Goal: Task Accomplishment & Management: Manage account settings

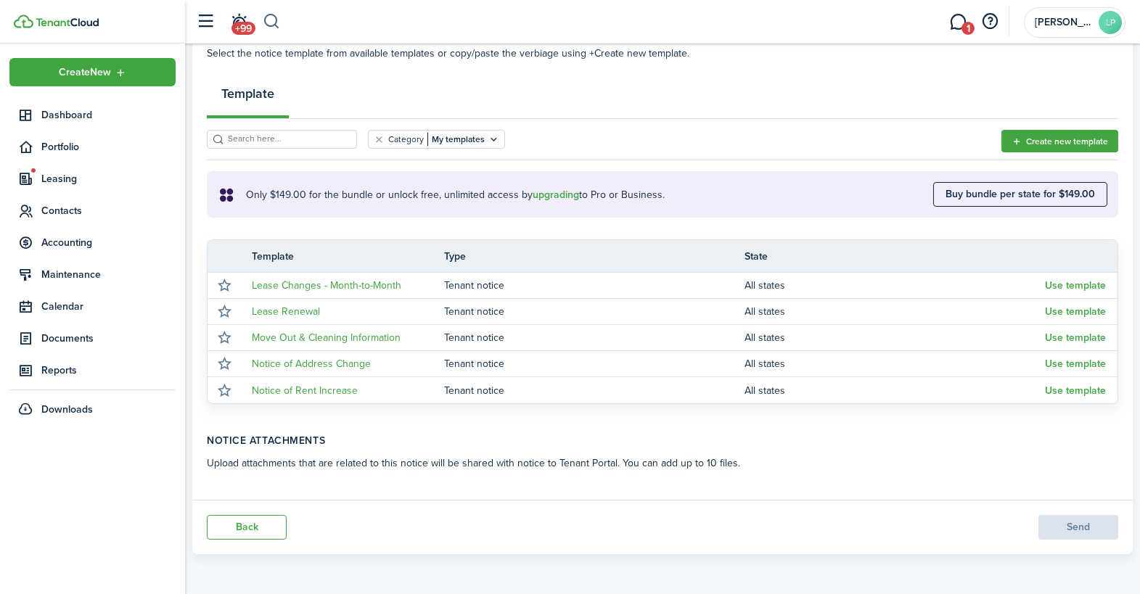
click at [273, 17] on button "button" at bounding box center [272, 21] width 18 height 25
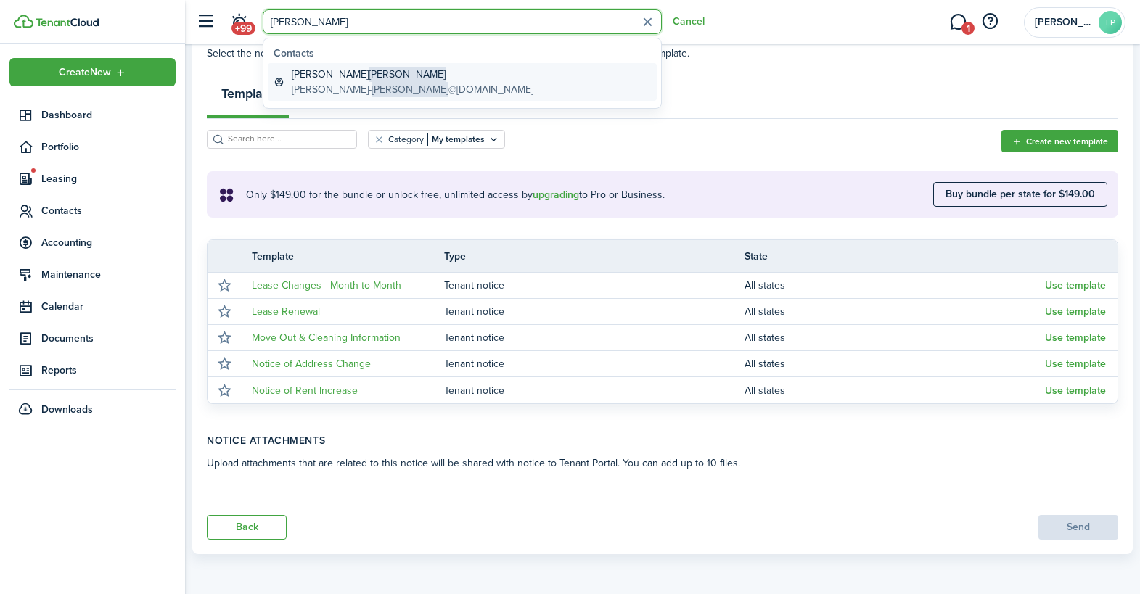
type input "[PERSON_NAME]"
click at [356, 71] on global-search-item-title "[PERSON_NAME]" at bounding box center [413, 74] width 242 height 15
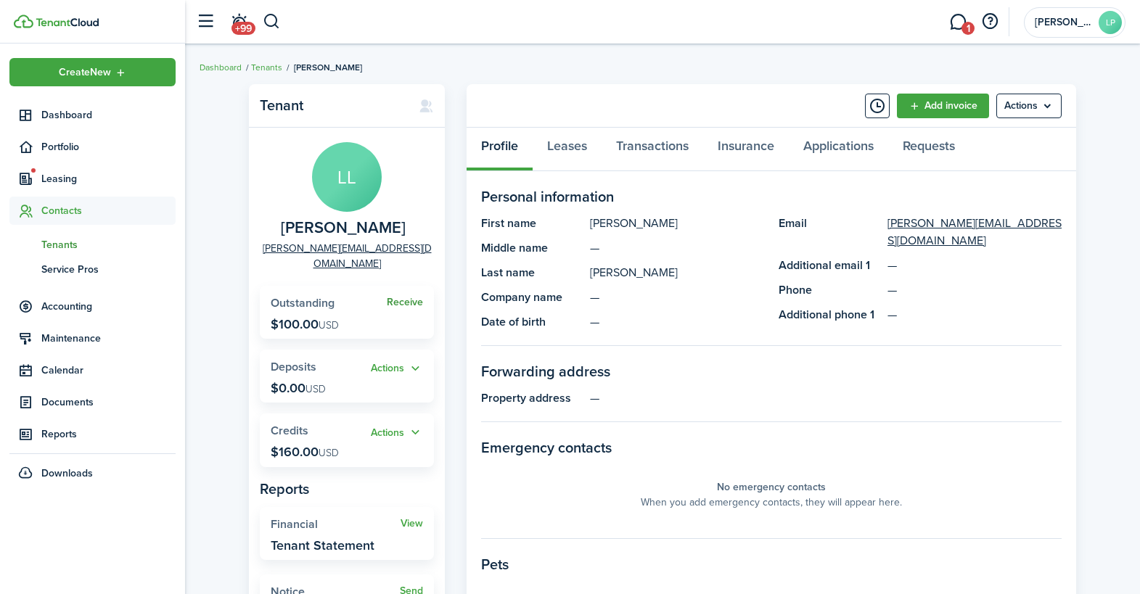
click at [406, 297] on link "Receive" at bounding box center [405, 303] width 36 height 12
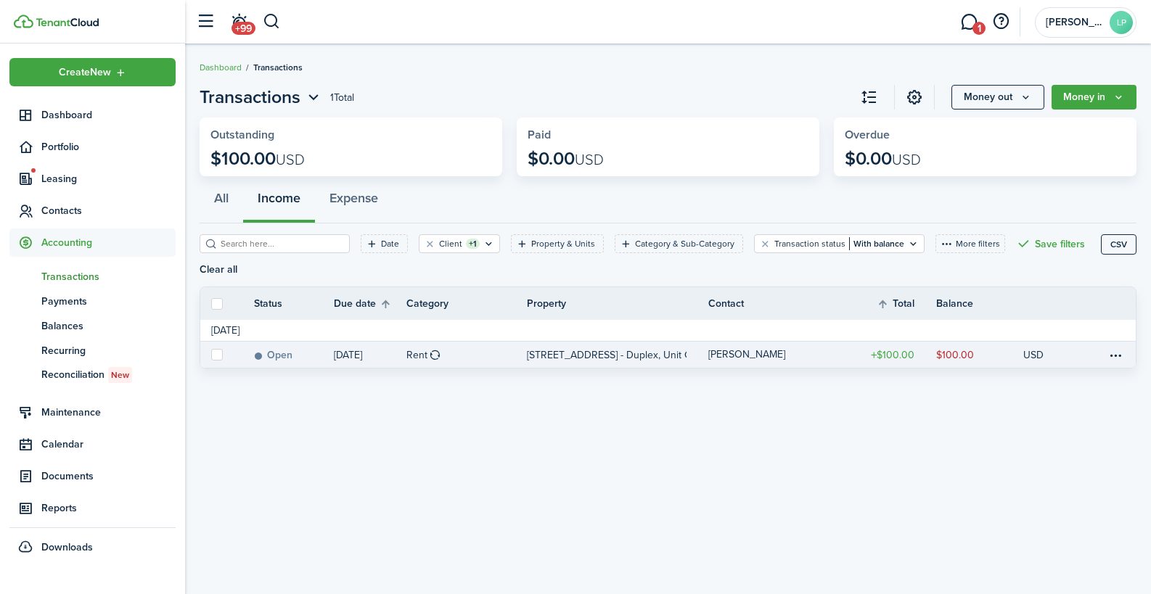
click at [216, 356] on label at bounding box center [217, 355] width 12 height 12
click at [211, 356] on input "checkbox" at bounding box center [210, 355] width 1 height 1
checkbox input "true"
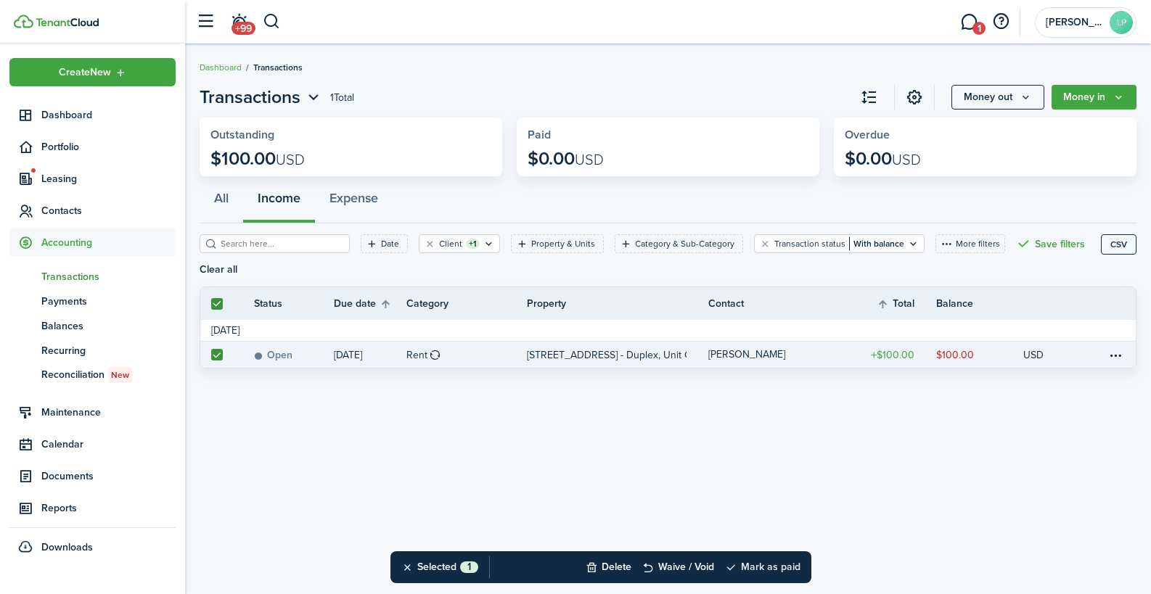
click at [754, 566] on button "Mark as paid" at bounding box center [762, 568] width 75 height 32
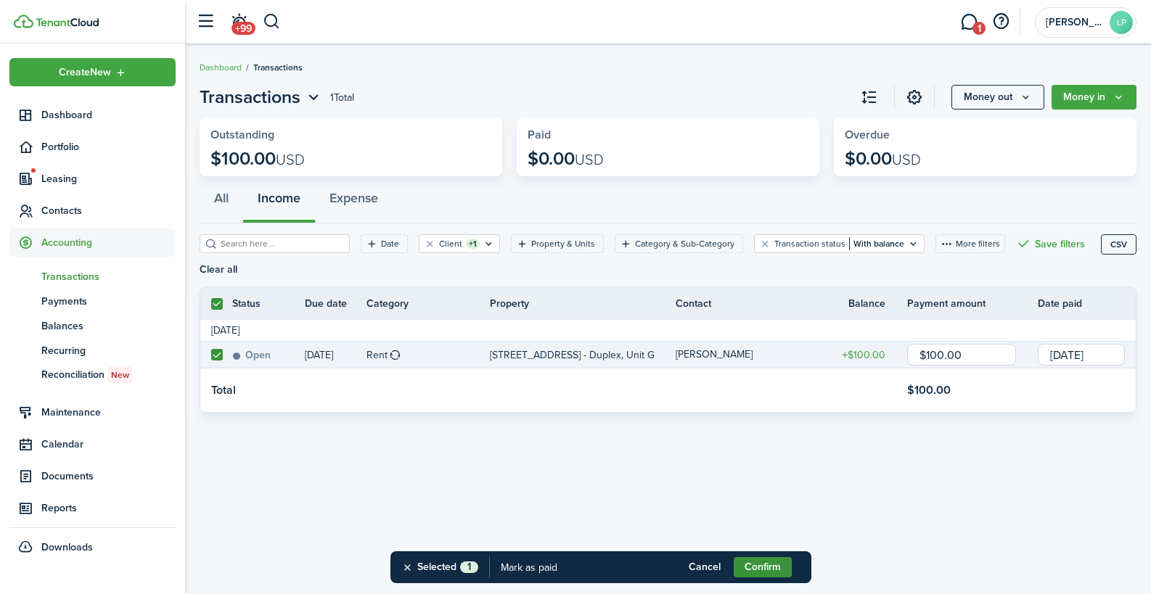
click at [772, 568] on button "Confirm" at bounding box center [763, 567] width 58 height 20
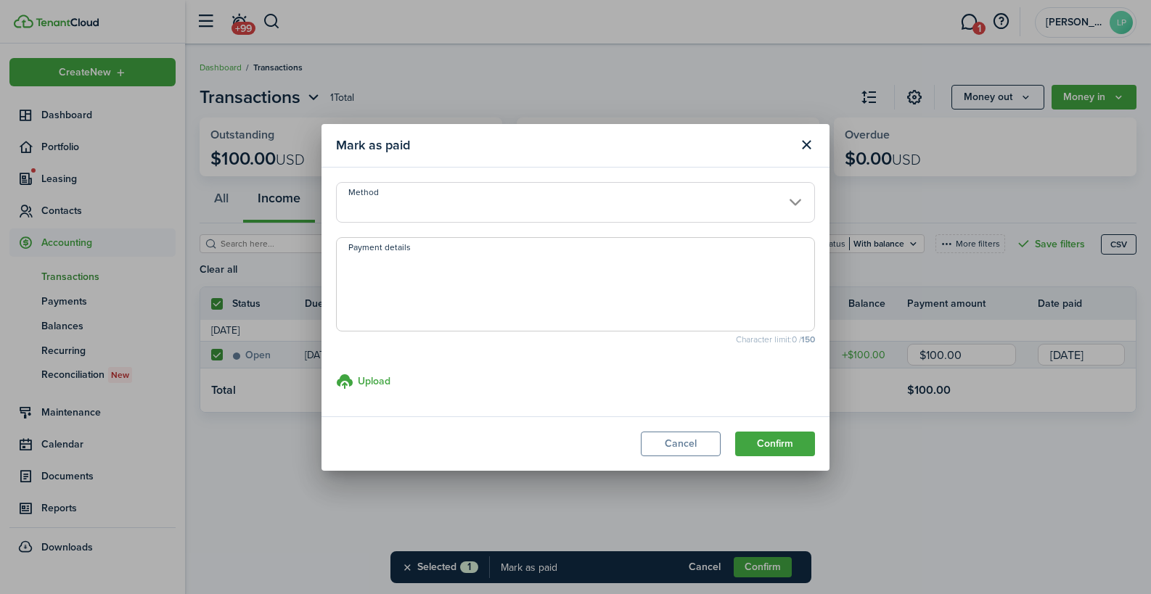
click at [394, 200] on input "Method" at bounding box center [575, 202] width 479 height 41
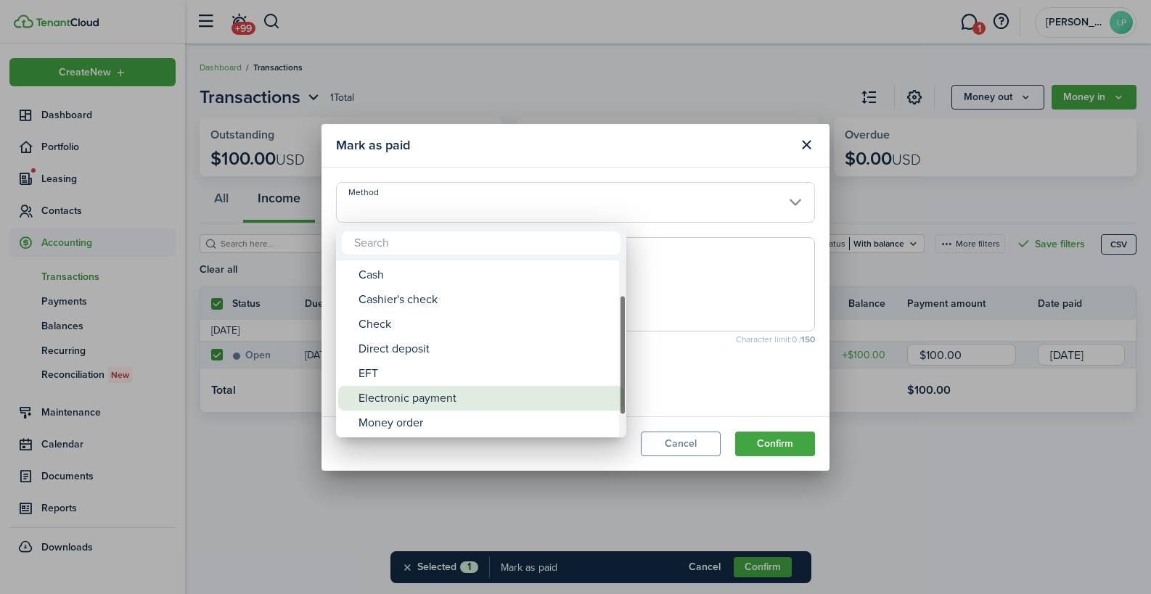
click at [388, 387] on div "Electronic payment" at bounding box center [487, 398] width 257 height 25
type input "Electronic payment"
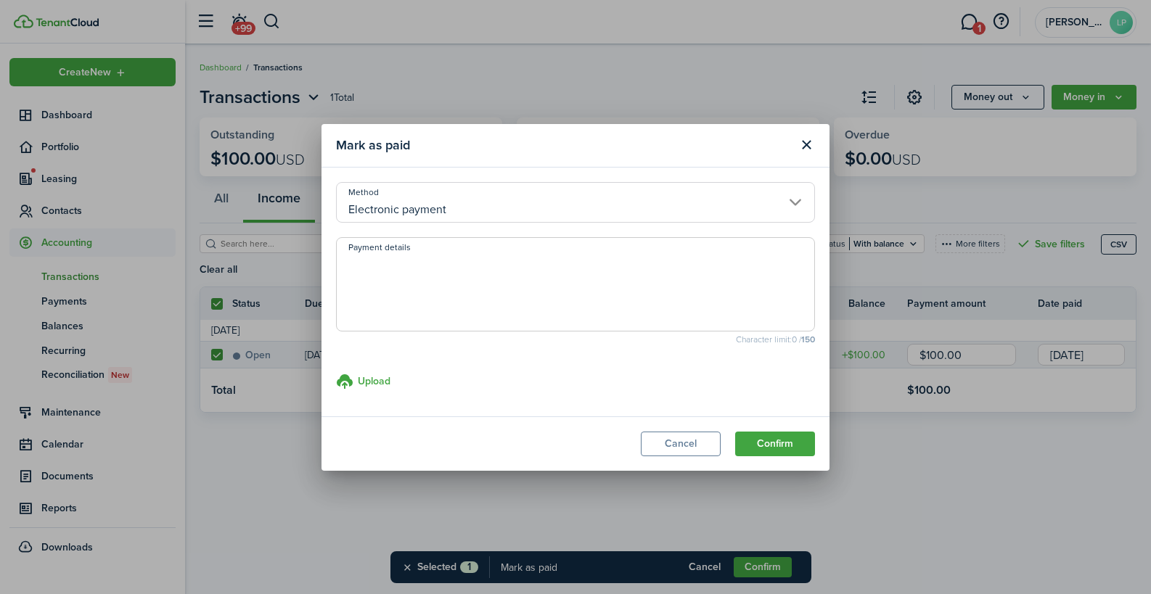
click at [375, 308] on textarea "Payment details" at bounding box center [576, 289] width 478 height 70
type textarea "Cash app"
click at [778, 440] on button "Confirm" at bounding box center [775, 444] width 80 height 25
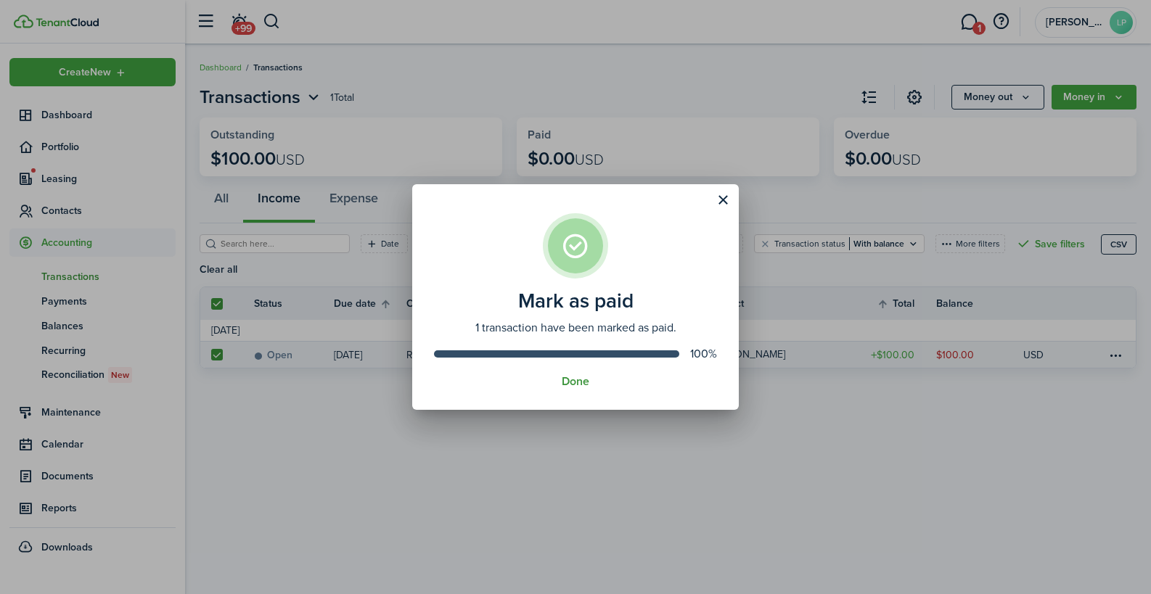
click at [581, 376] on button "Done" at bounding box center [576, 381] width 28 height 13
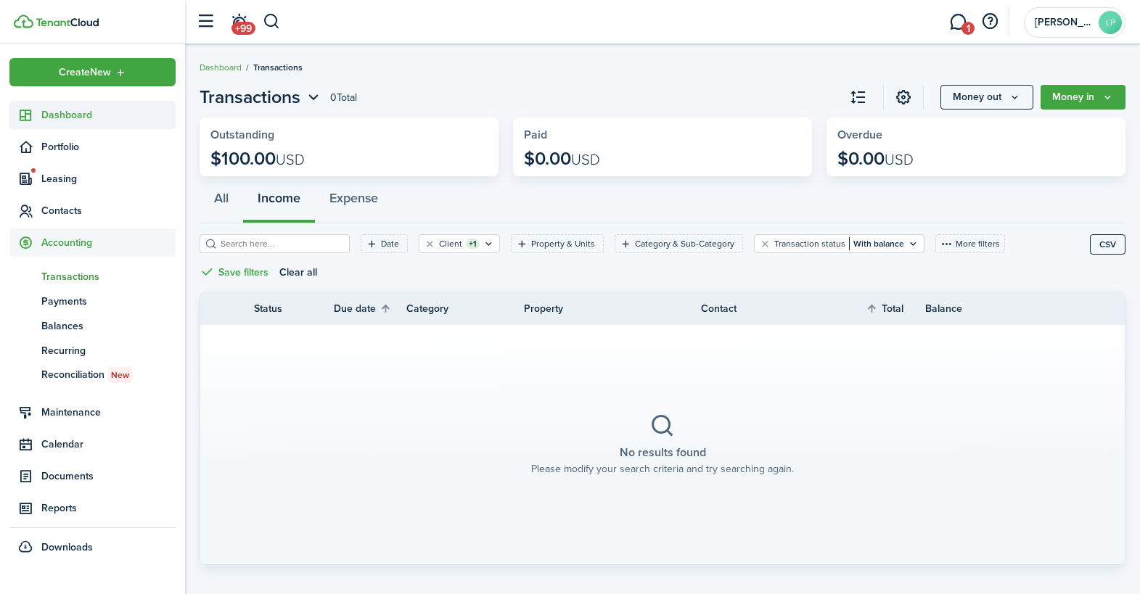
click at [84, 110] on span "Dashboard" at bounding box center [108, 114] width 134 height 15
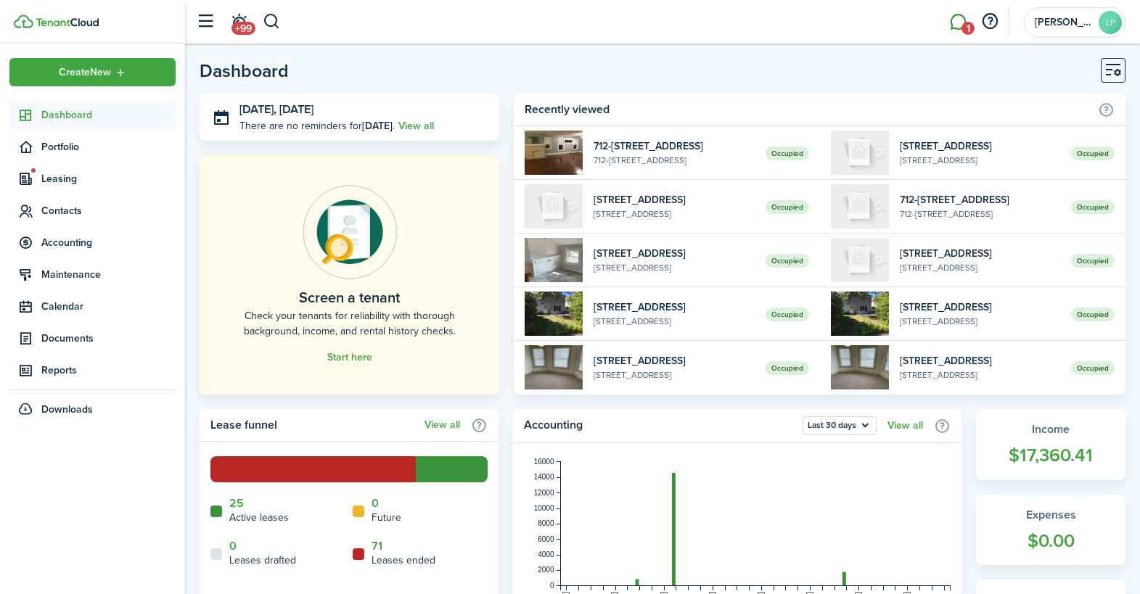
click at [963, 20] on link "1" at bounding box center [958, 22] width 28 height 37
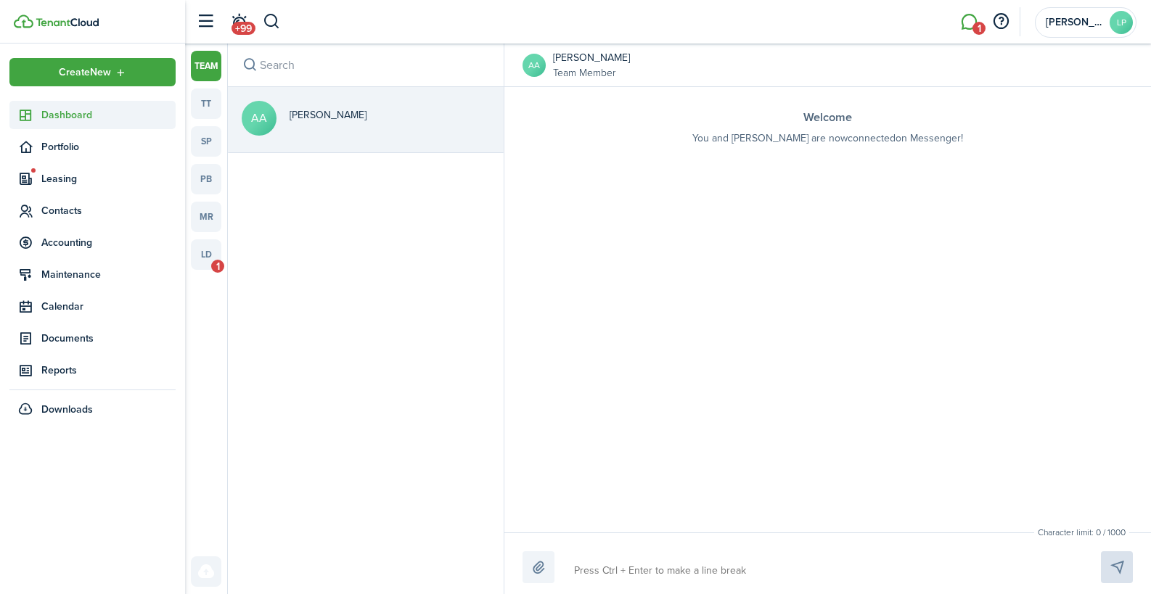
click at [75, 113] on span "Dashboard" at bounding box center [108, 114] width 134 height 15
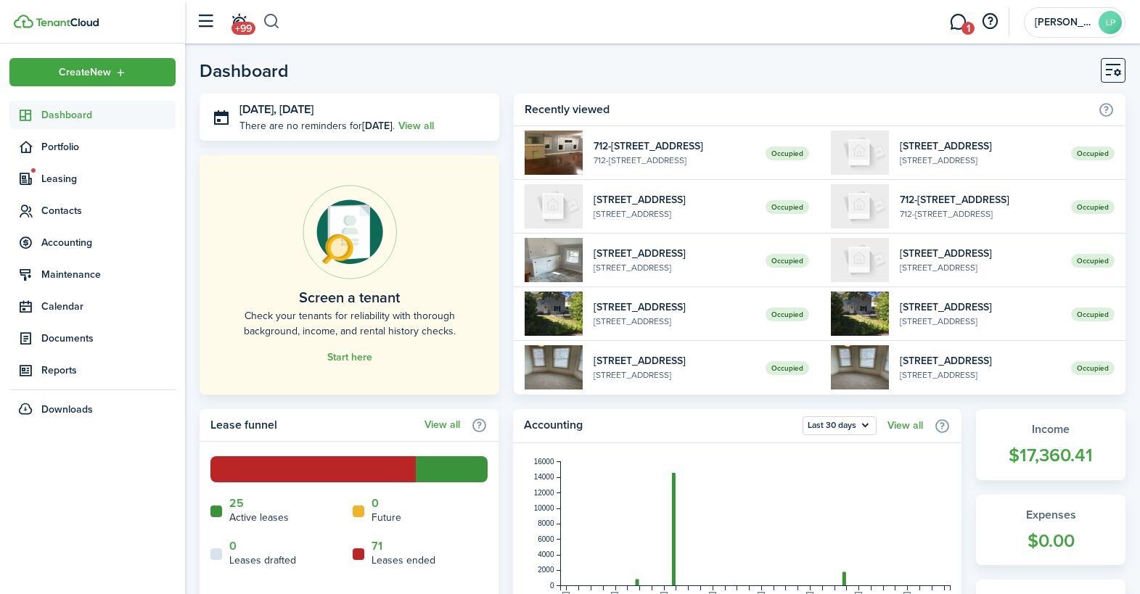
click at [275, 20] on button "button" at bounding box center [272, 21] width 18 height 25
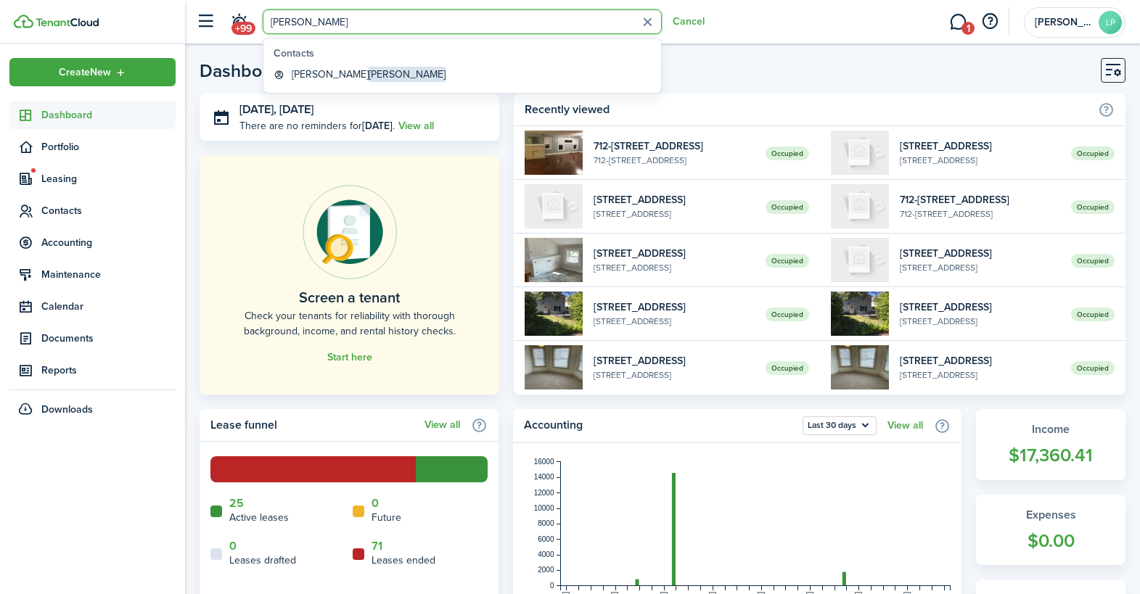
type input "[PERSON_NAME]"
click at [375, 70] on link "[PERSON_NAME]" at bounding box center [462, 74] width 389 height 23
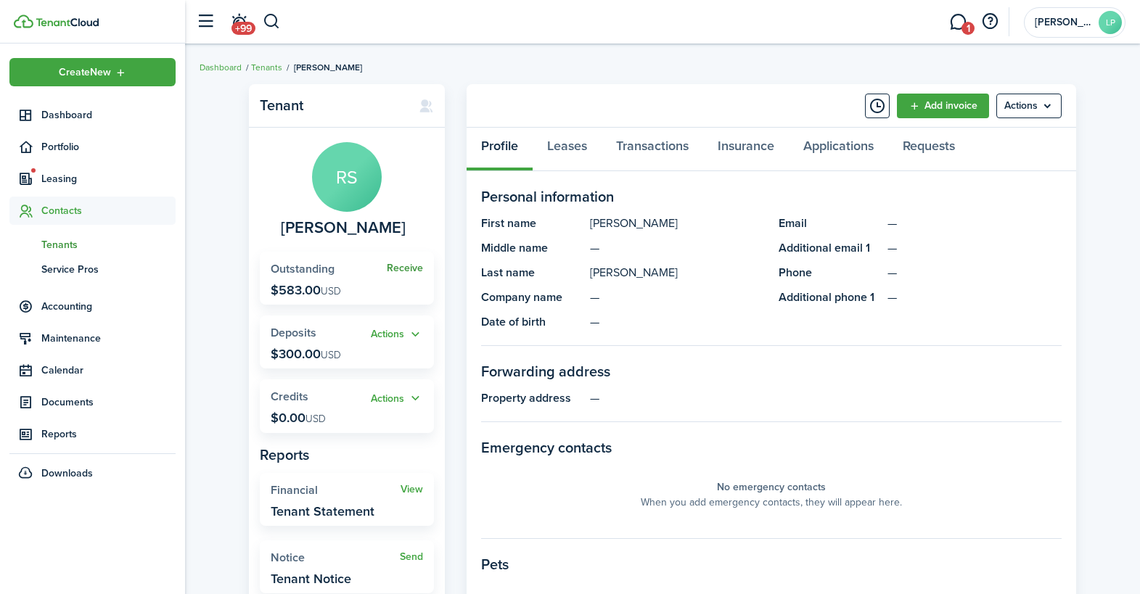
click at [402, 268] on link "Receive" at bounding box center [405, 269] width 36 height 12
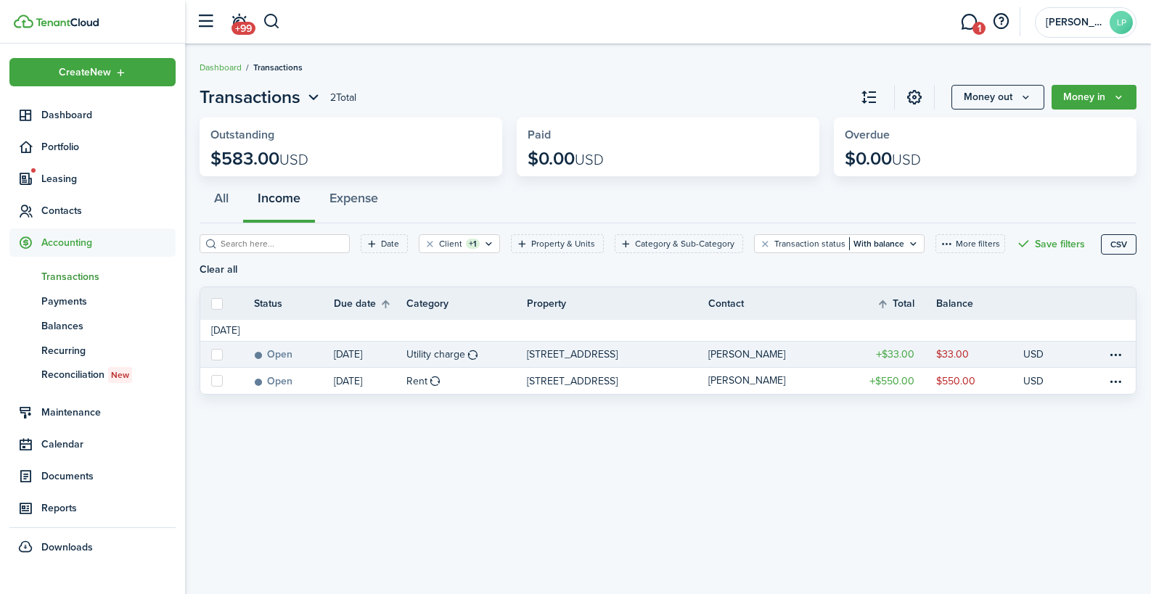
click at [218, 356] on label at bounding box center [217, 355] width 12 height 12
click at [211, 355] on input "checkbox" at bounding box center [210, 354] width 1 height 1
checkbox input "true"
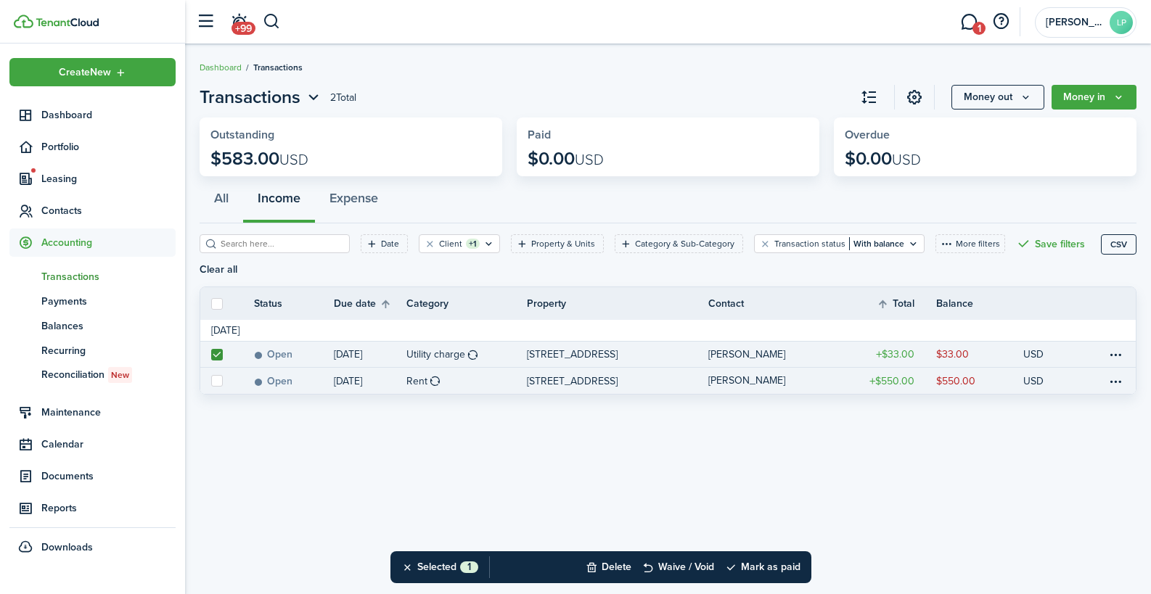
click at [218, 377] on label at bounding box center [217, 381] width 12 height 12
click at [211, 381] on input "checkbox" at bounding box center [210, 381] width 1 height 1
checkbox input "true"
click at [757, 565] on button "Mark as paid" at bounding box center [762, 568] width 75 height 32
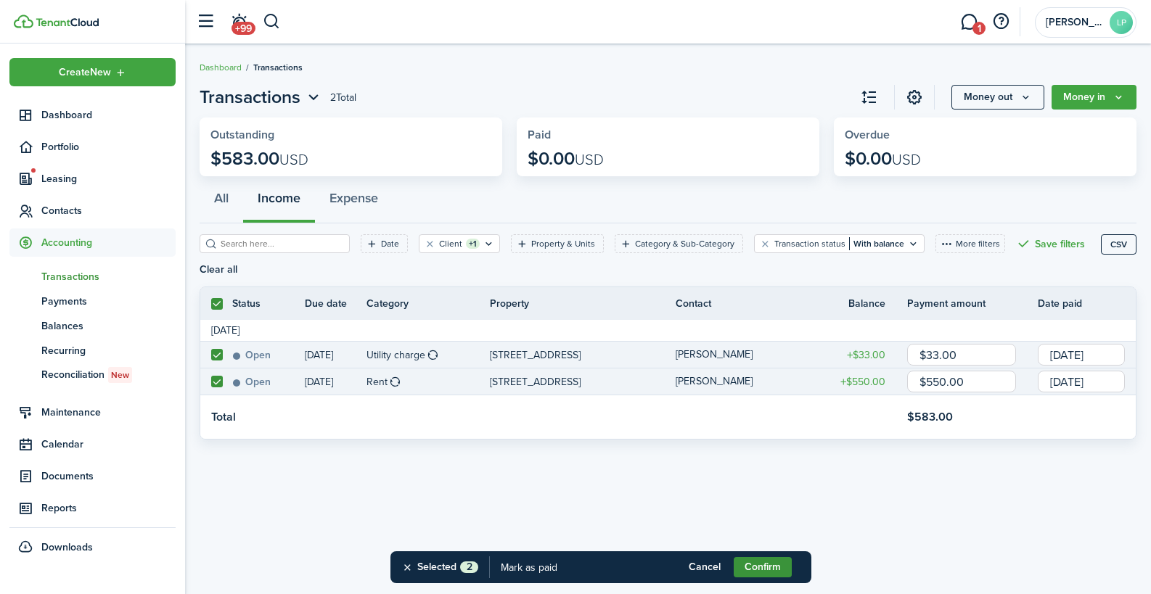
click at [750, 562] on button "Confirm" at bounding box center [763, 567] width 58 height 20
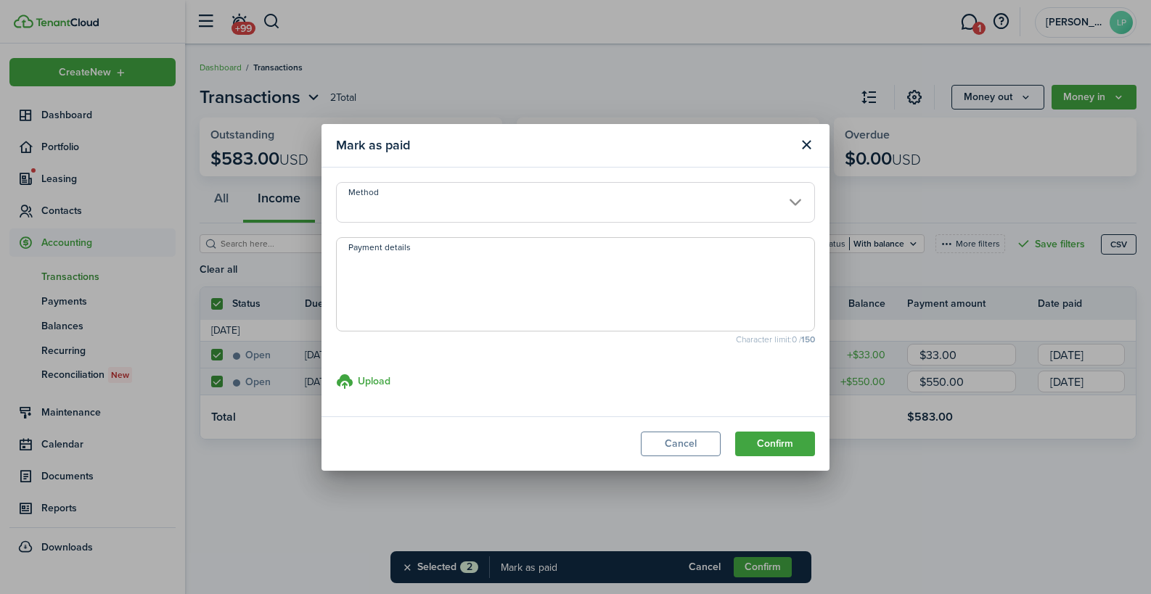
click at [441, 203] on input "Method" at bounding box center [575, 202] width 479 height 41
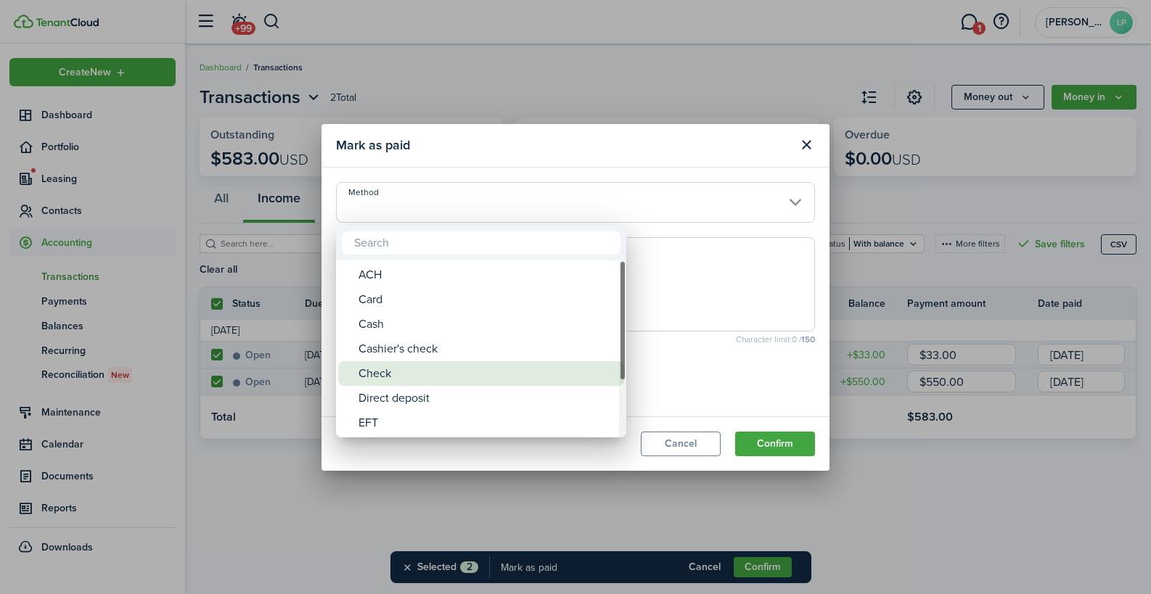
click at [385, 370] on div "Check" at bounding box center [487, 373] width 257 height 25
type input "Check"
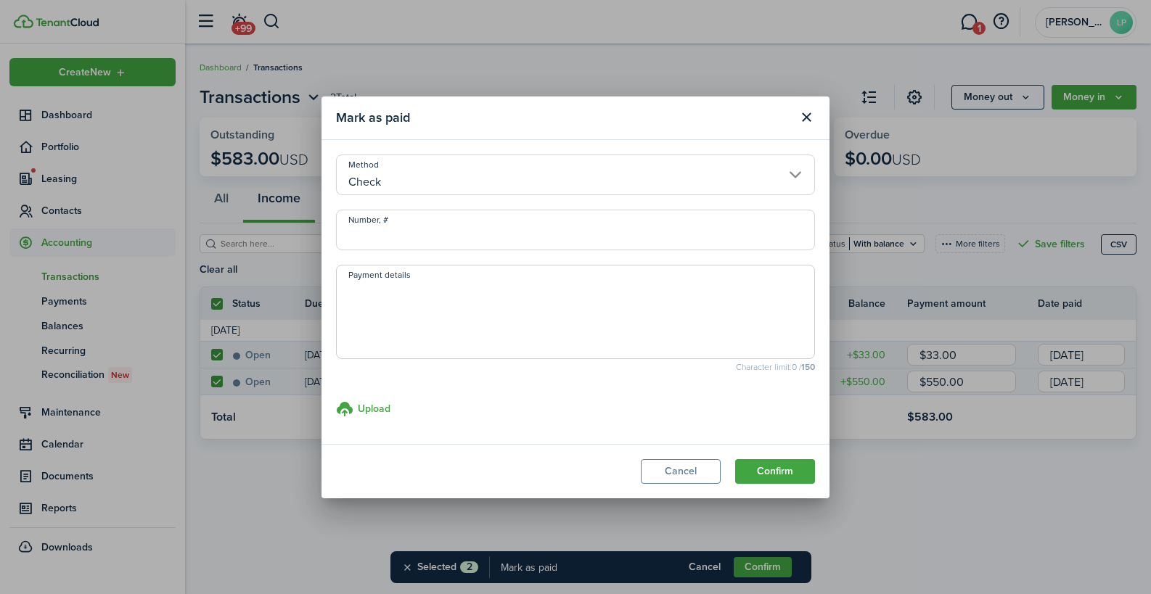
click at [388, 226] on input "Number, #" at bounding box center [575, 230] width 479 height 41
type input "1583"
click at [771, 467] on button "Confirm" at bounding box center [775, 471] width 80 height 25
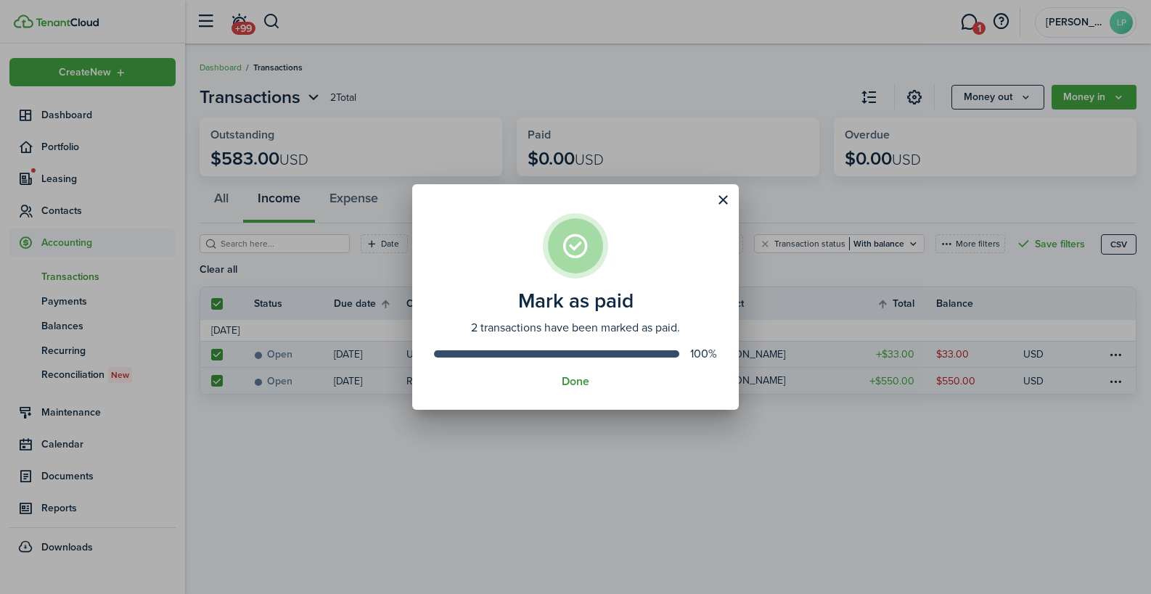
click at [567, 378] on button "Done" at bounding box center [576, 381] width 28 height 13
